Goal: Navigation & Orientation: Find specific page/section

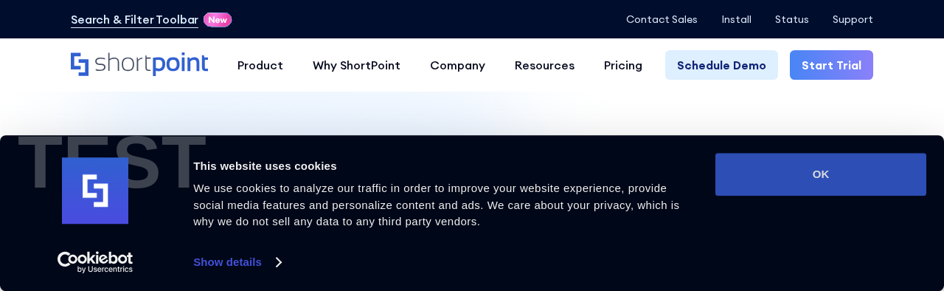
click at [749, 176] on button "OK" at bounding box center [821, 174] width 211 height 43
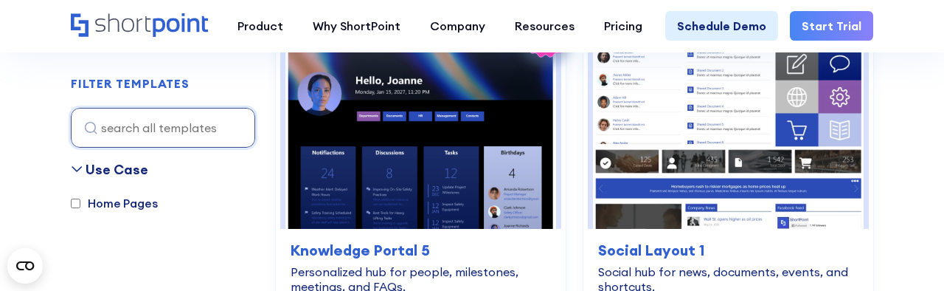
scroll to position [1744, 0]
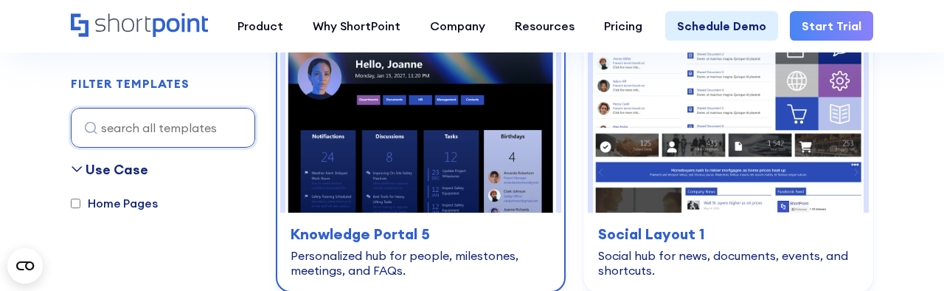
click at [415, 134] on img at bounding box center [421, 112] width 271 height 201
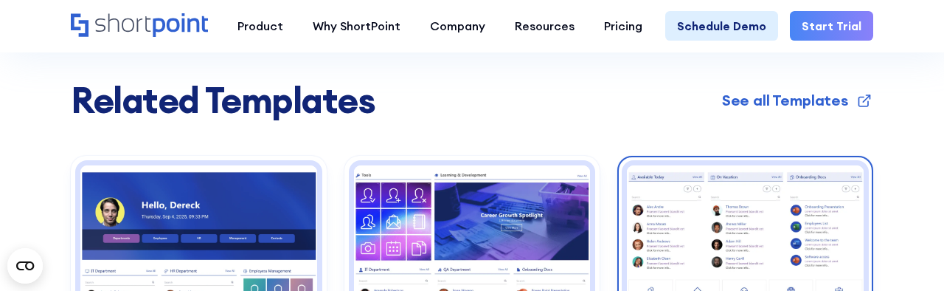
scroll to position [2725, 0]
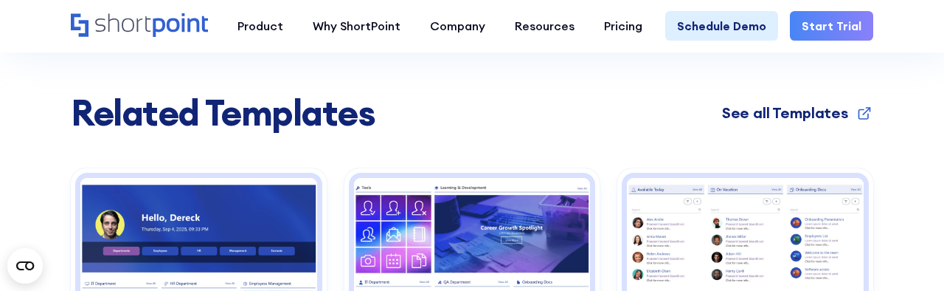
click at [773, 114] on div "See all Templates" at bounding box center [785, 113] width 126 height 22
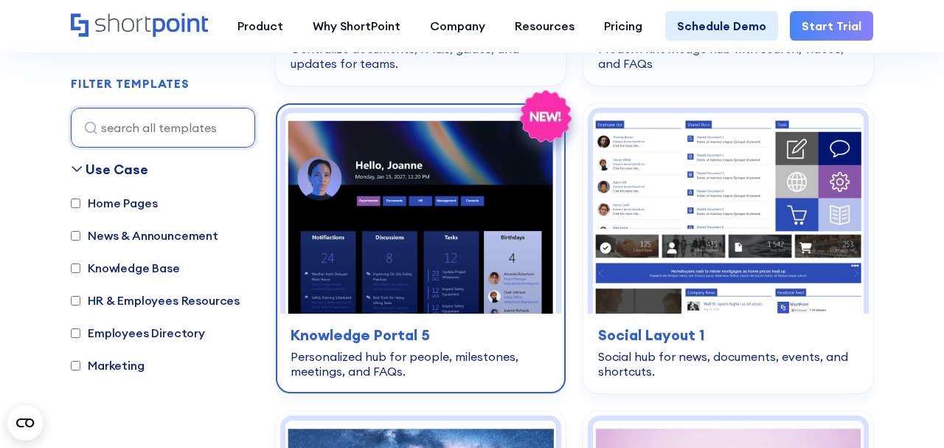
scroll to position [1644, 0]
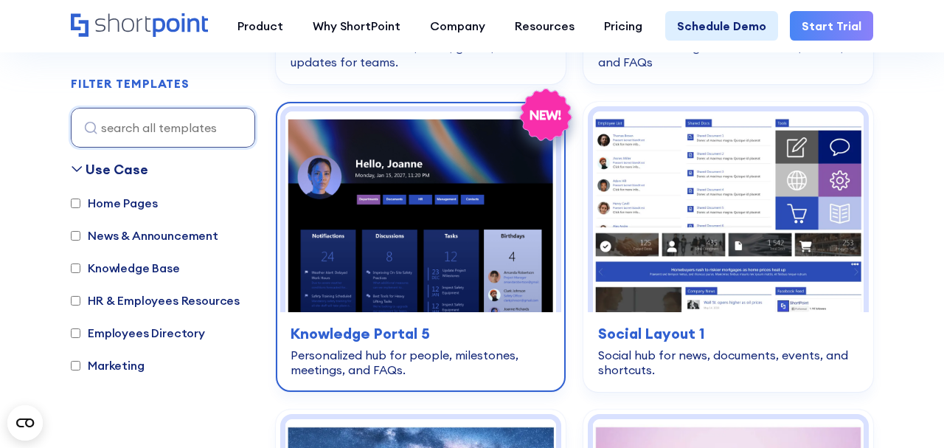
click at [461, 277] on img at bounding box center [421, 211] width 271 height 201
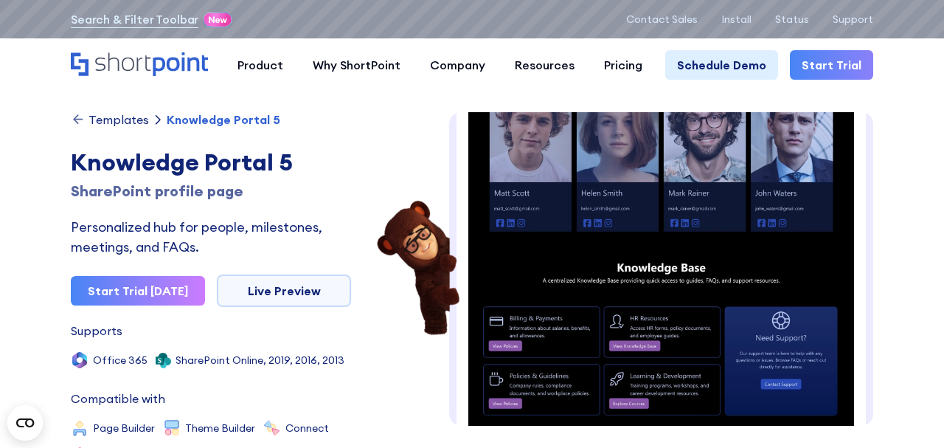
scroll to position [671, 0]
